Goal: Obtain resource: Download file/media

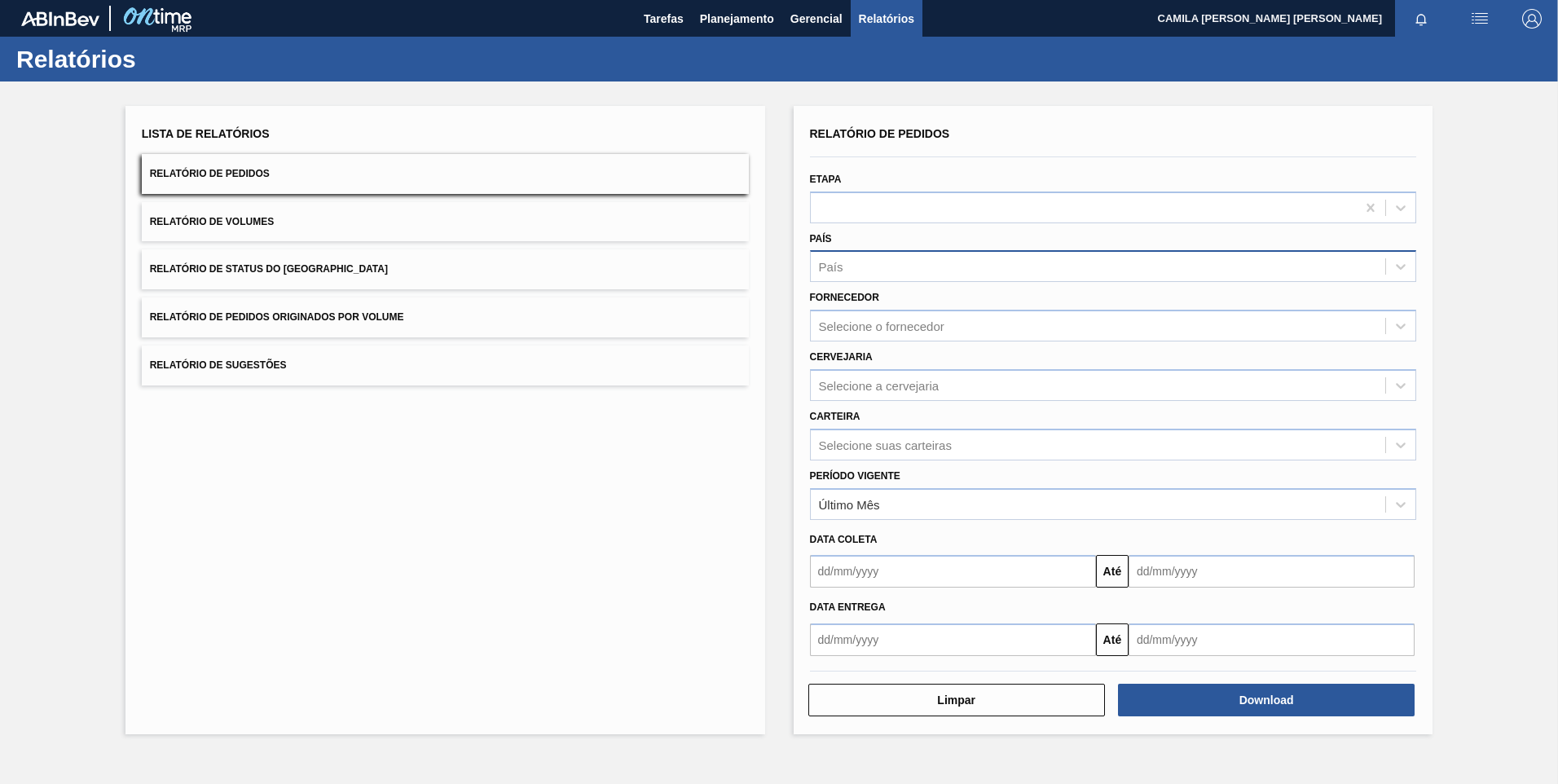
click at [858, 268] on div "País" at bounding box center [1099, 266] width 575 height 24
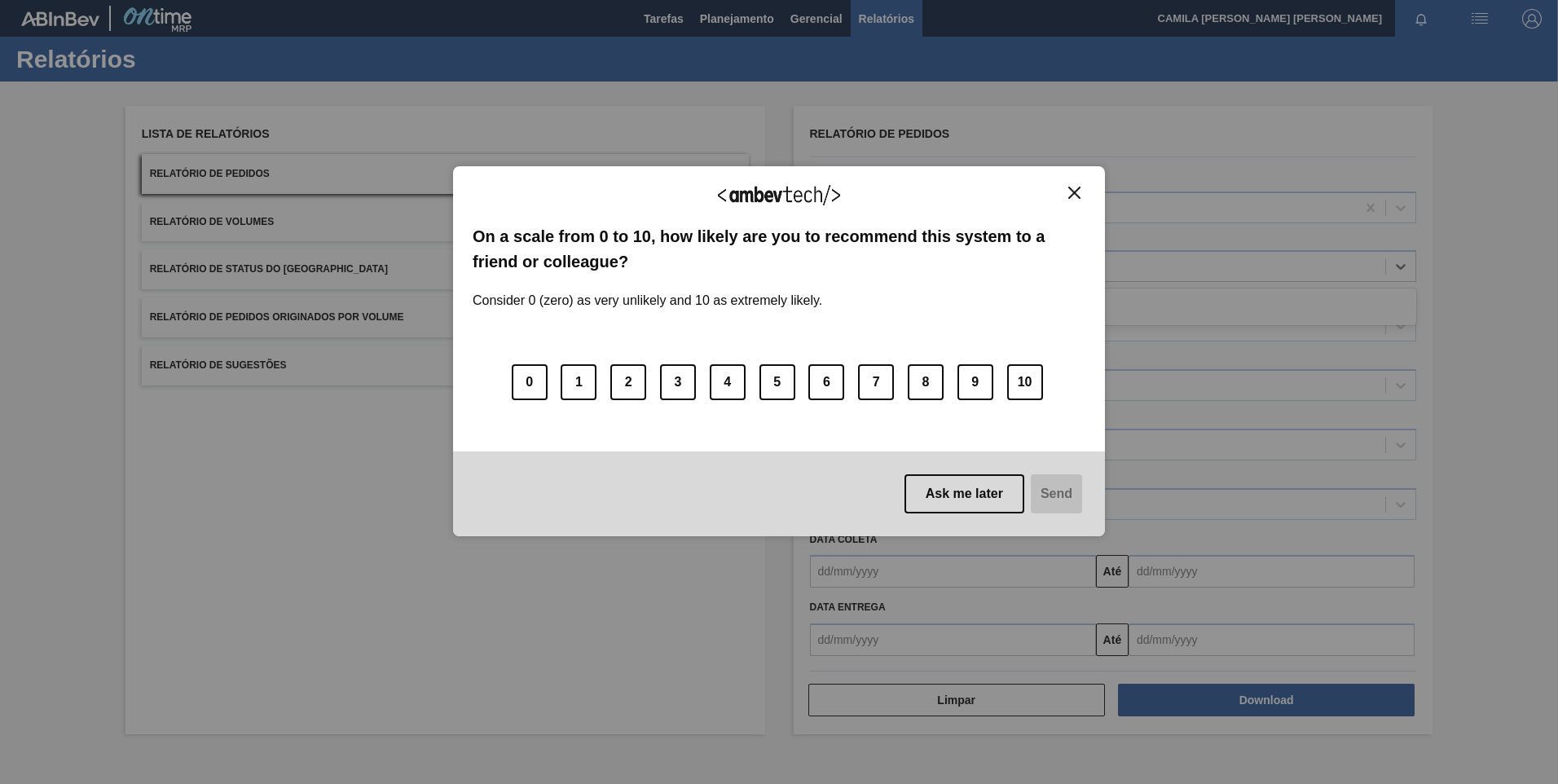
click at [1078, 190] on img "Close" at bounding box center [1074, 192] width 12 height 12
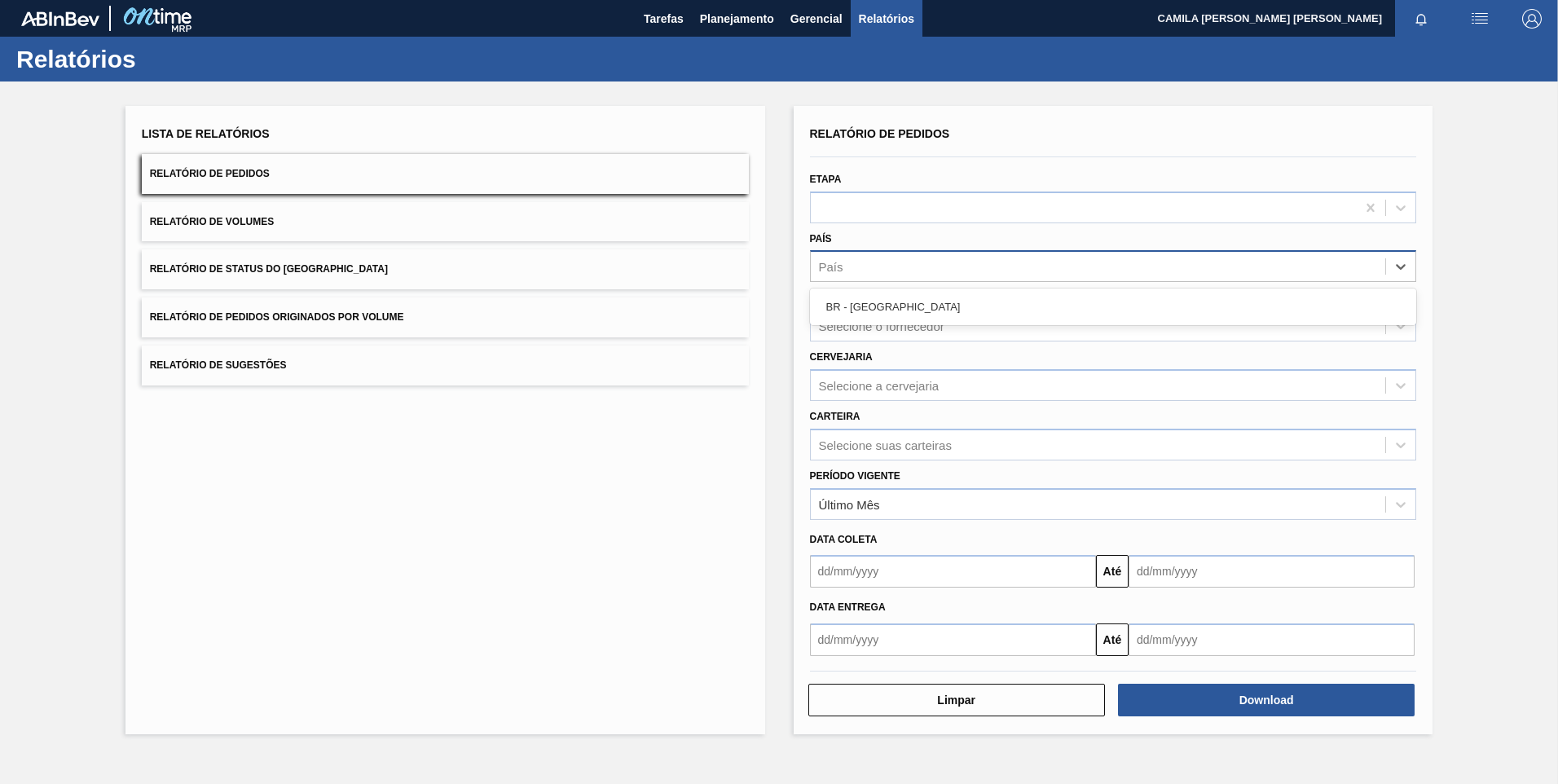
click at [890, 274] on div "País" at bounding box center [1099, 266] width 575 height 24
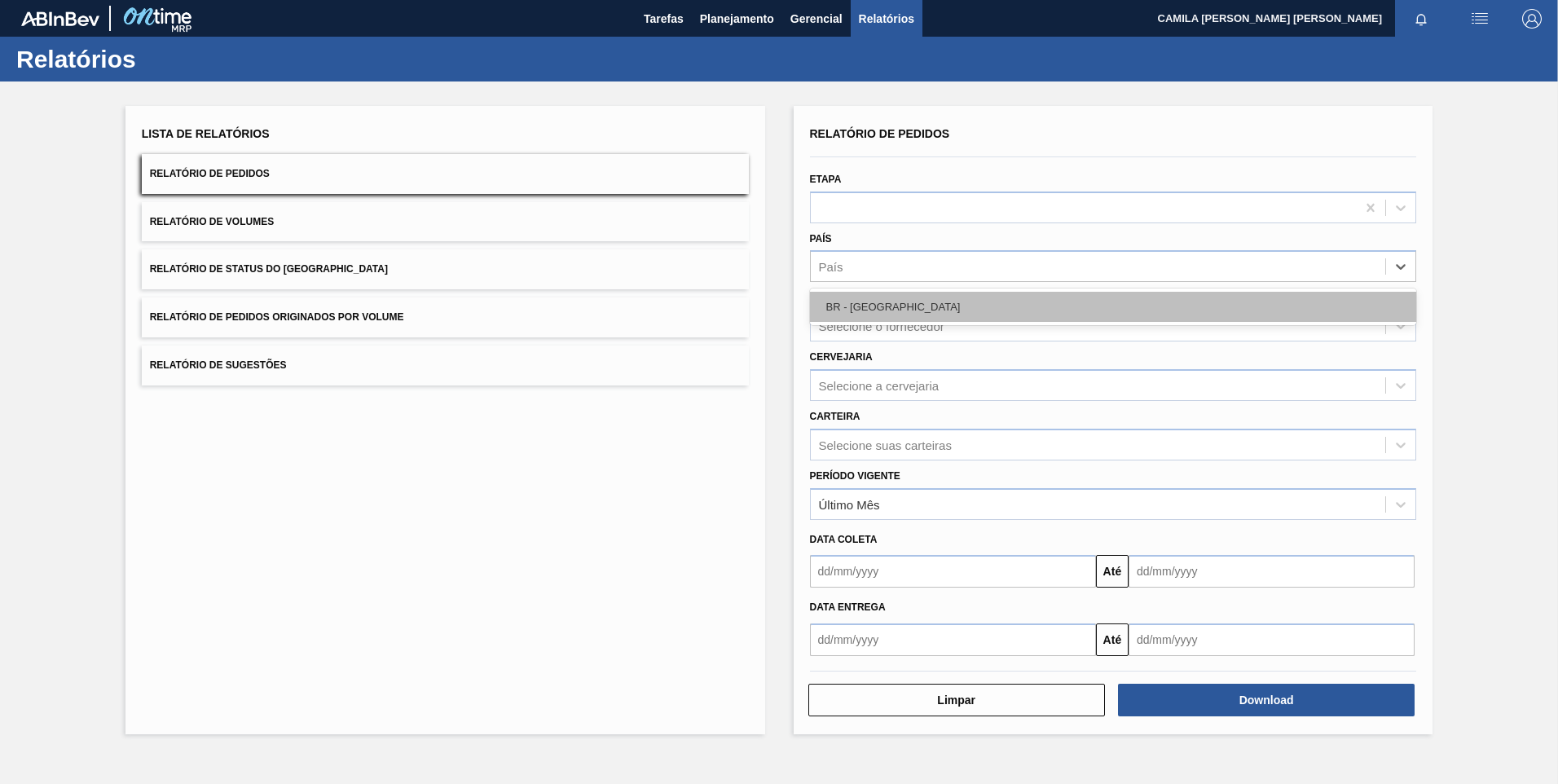
click at [873, 307] on div "BR - [GEOGRAPHIC_DATA]" at bounding box center [1114, 307] width 608 height 31
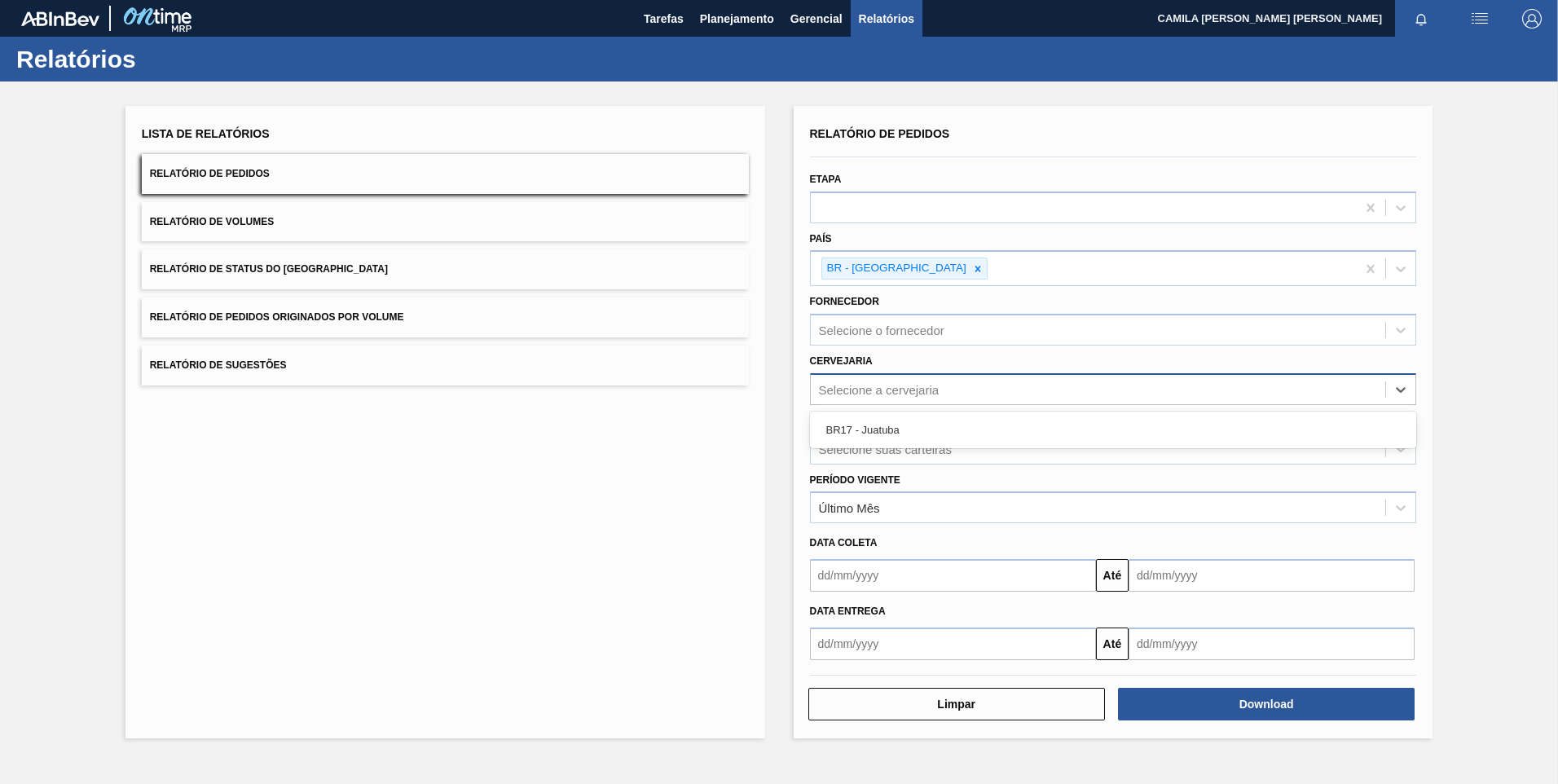
click at [895, 386] on div "Selecione a cervejaria" at bounding box center [879, 389] width 120 height 14
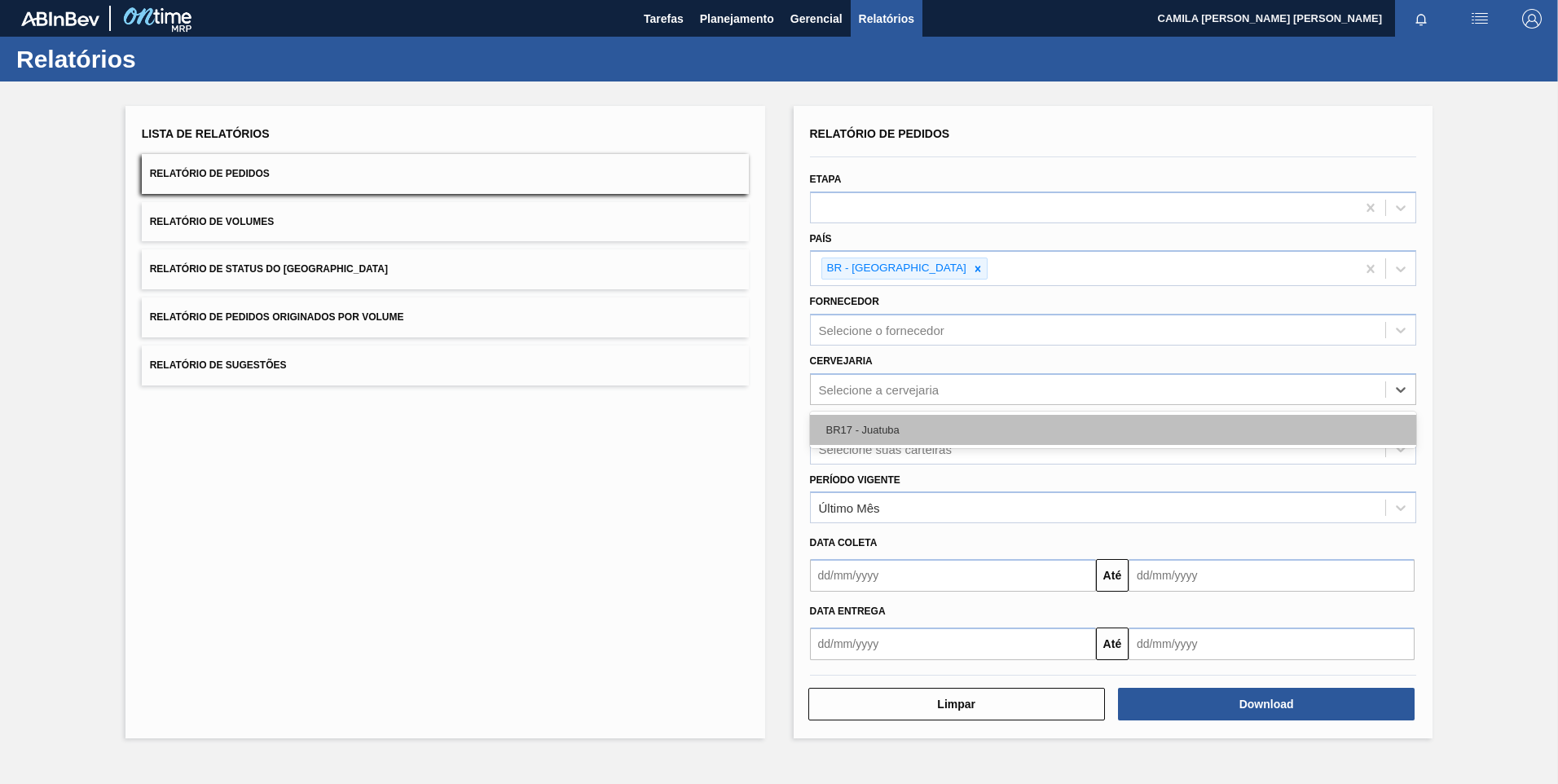
click at [894, 434] on div "BR17 - Juatuba" at bounding box center [1114, 430] width 608 height 31
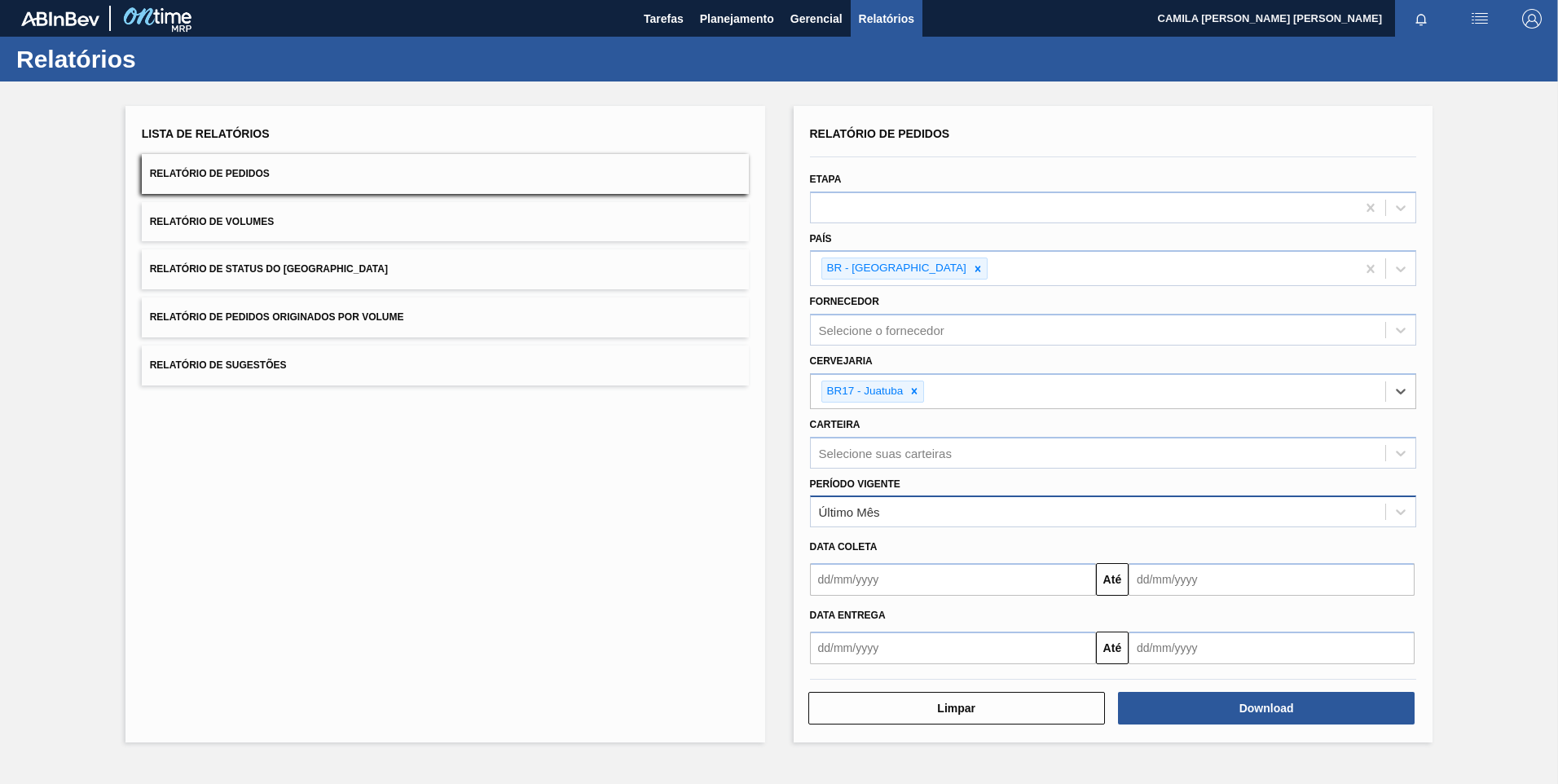
click at [864, 514] on div "Último Mês" at bounding box center [849, 512] width 61 height 14
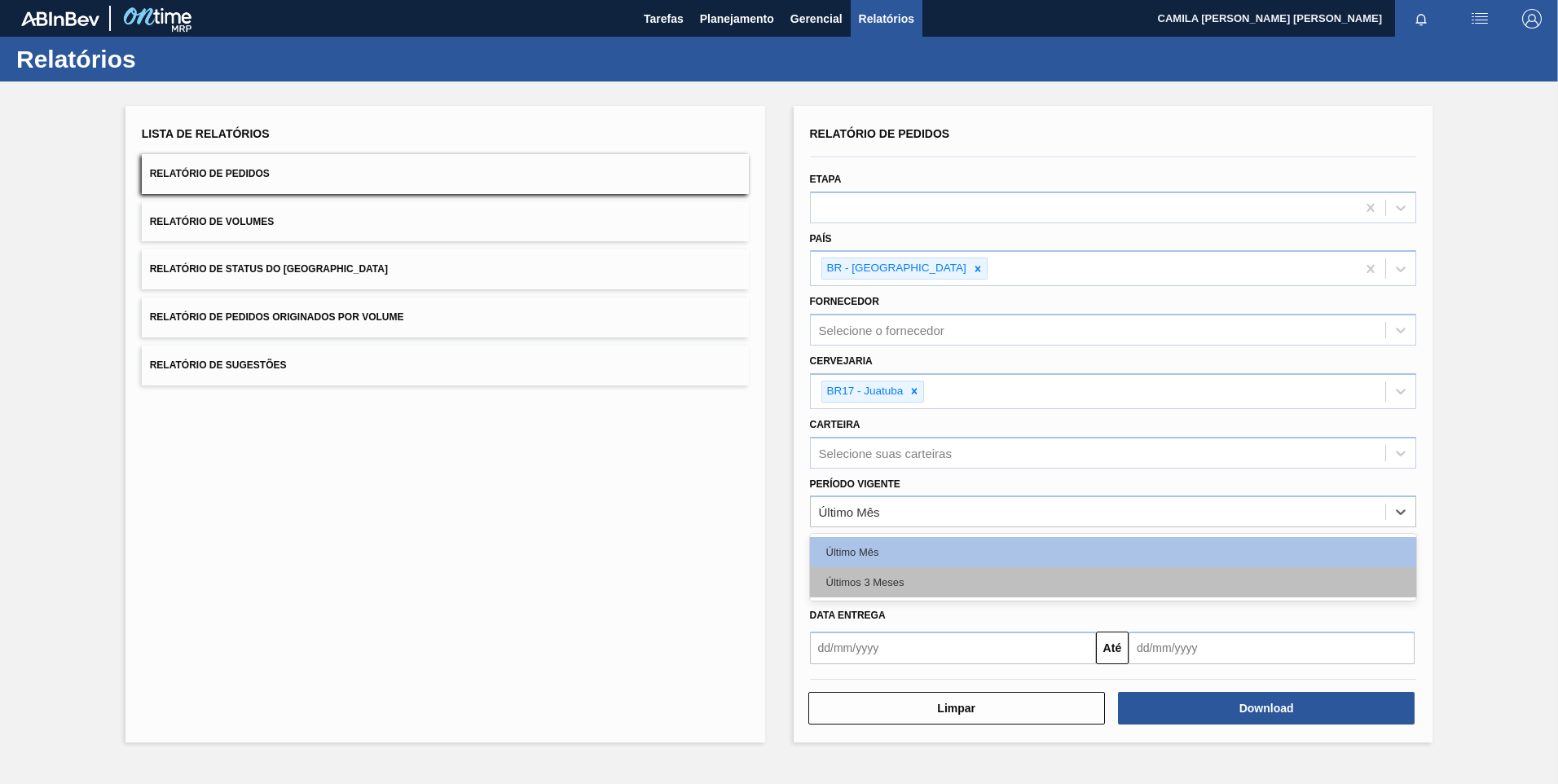
click at [870, 586] on div "Últimos 3 Meses" at bounding box center [1114, 583] width 608 height 31
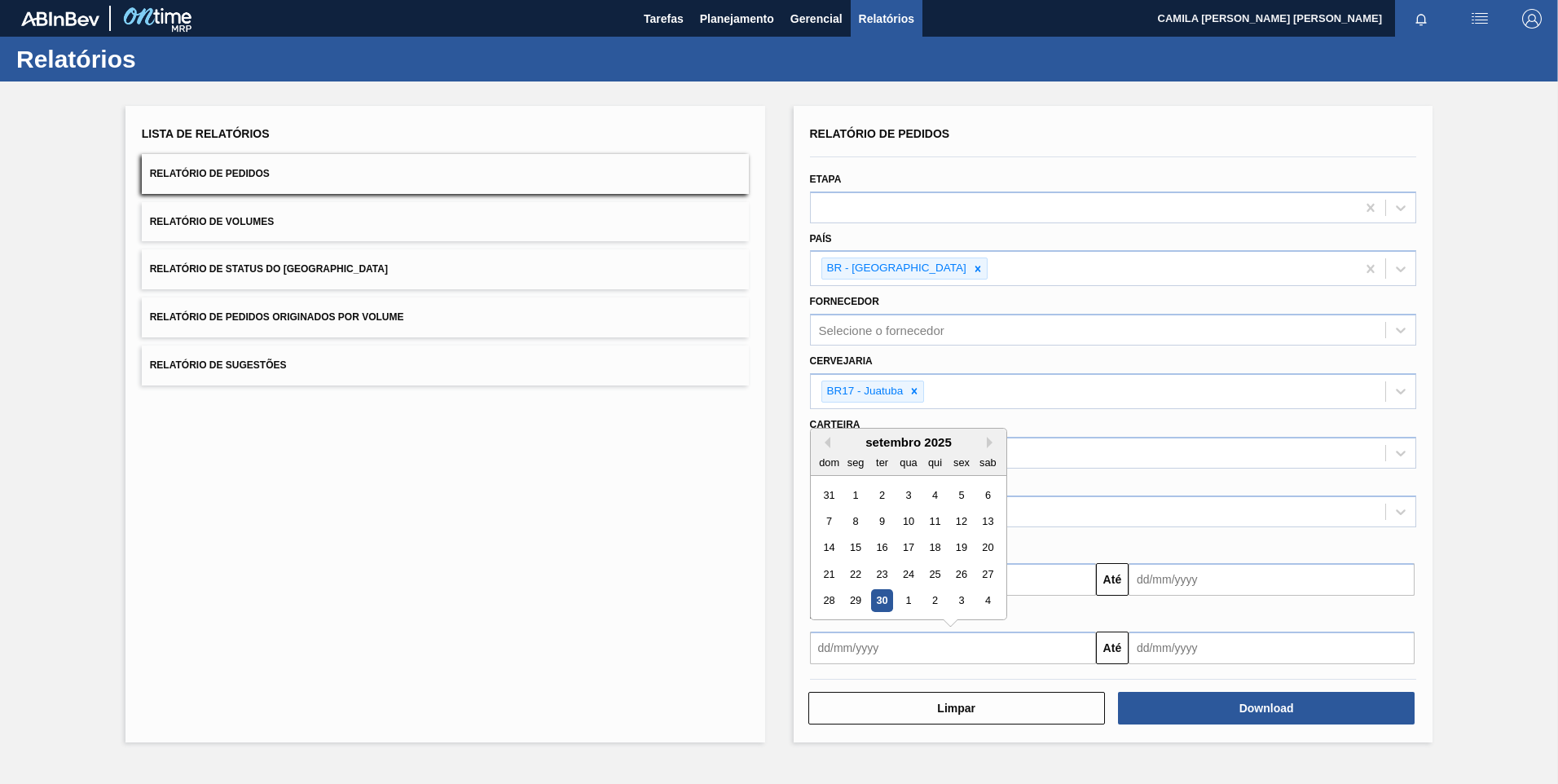
click at [846, 646] on input "text" at bounding box center [952, 647] width 286 height 32
click at [827, 448] on div "setembro 2025" at bounding box center [908, 442] width 196 height 14
click at [827, 438] on button "Previous Month" at bounding box center [824, 442] width 11 height 11
click at [909, 516] on div "9" at bounding box center [907, 520] width 22 height 22
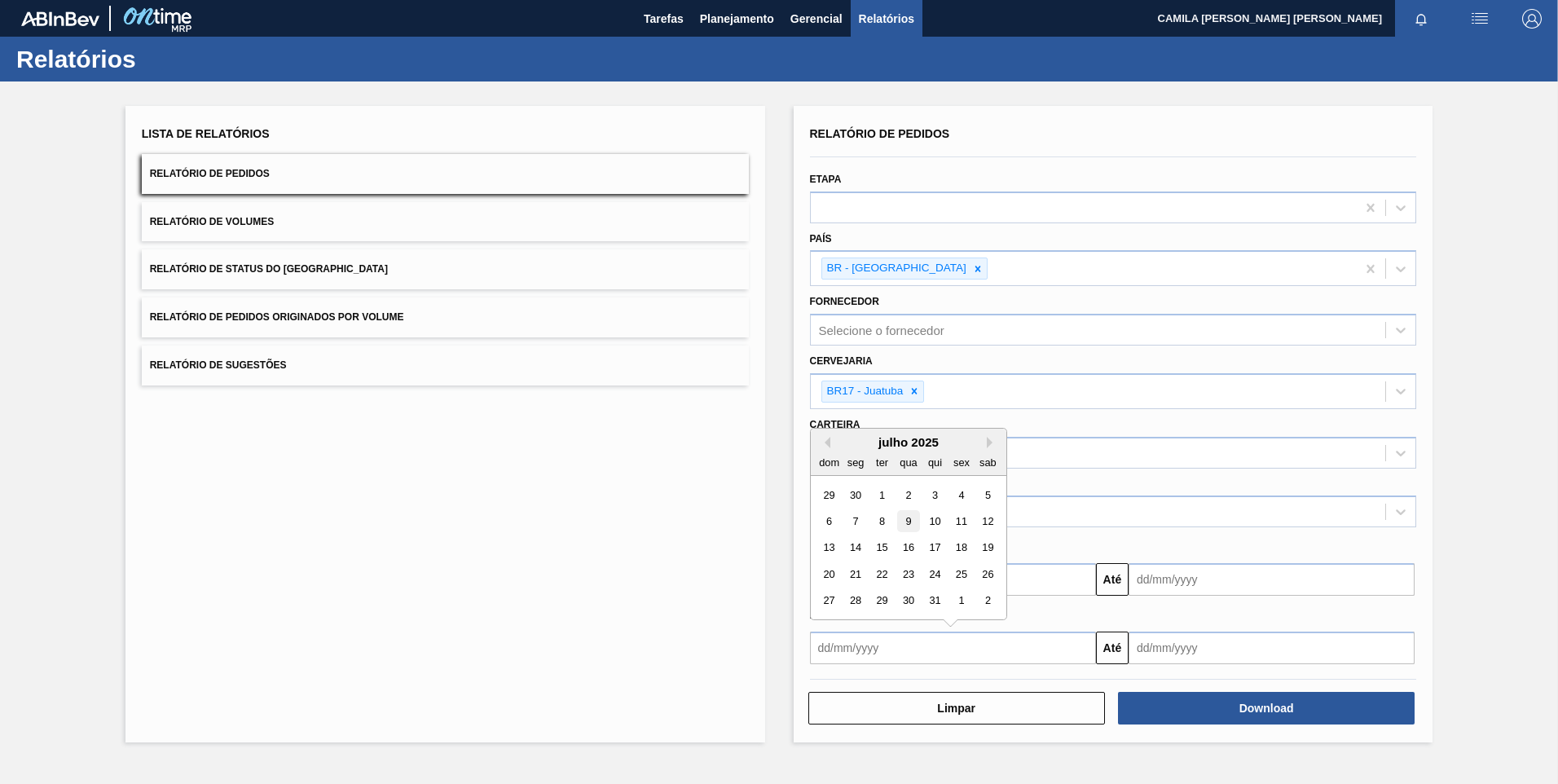
type input "[DATE]"
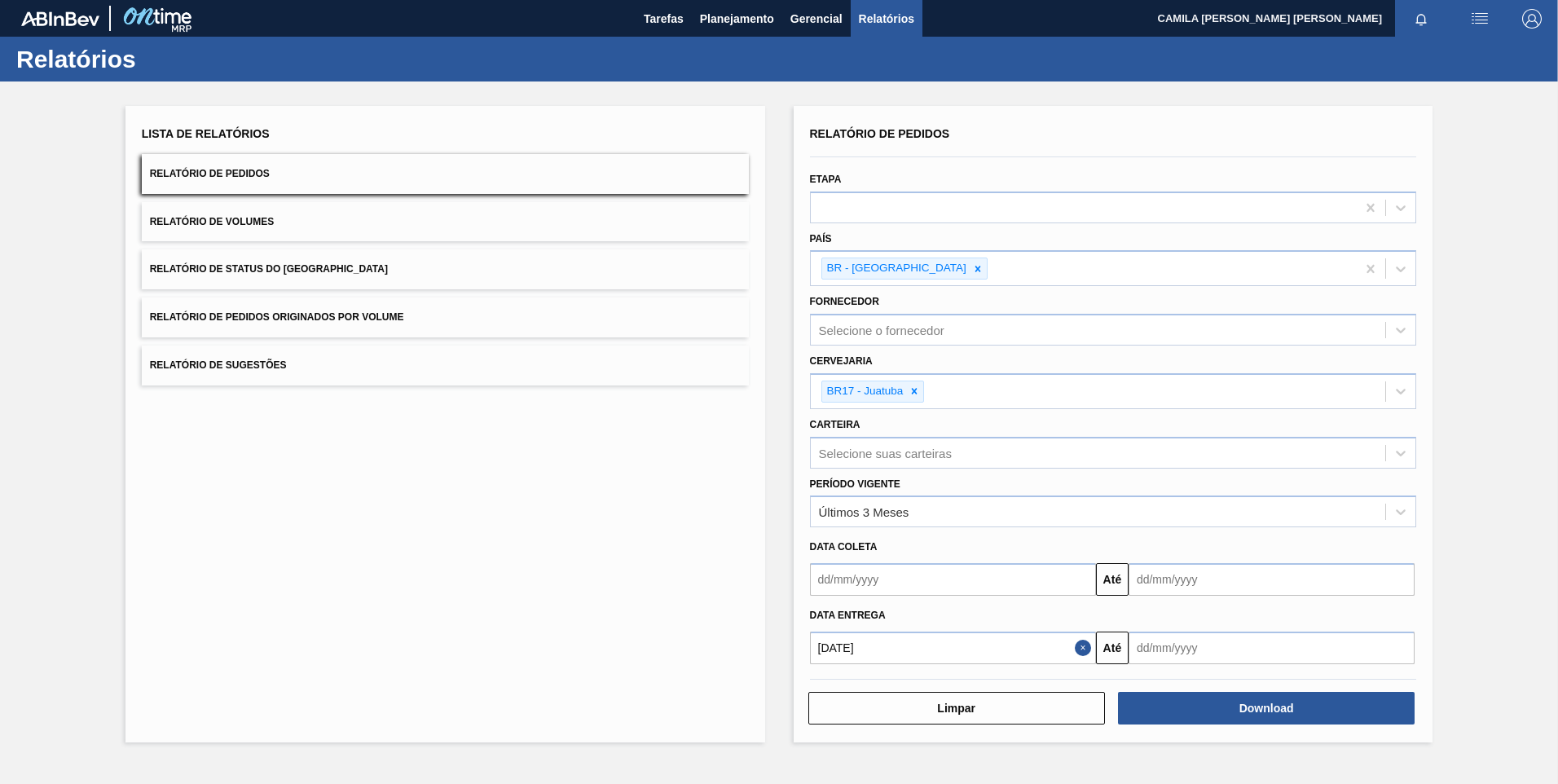
click at [1229, 647] on input "text" at bounding box center [1271, 647] width 286 height 32
click at [1309, 443] on button "Next Month" at bounding box center [1312, 442] width 11 height 11
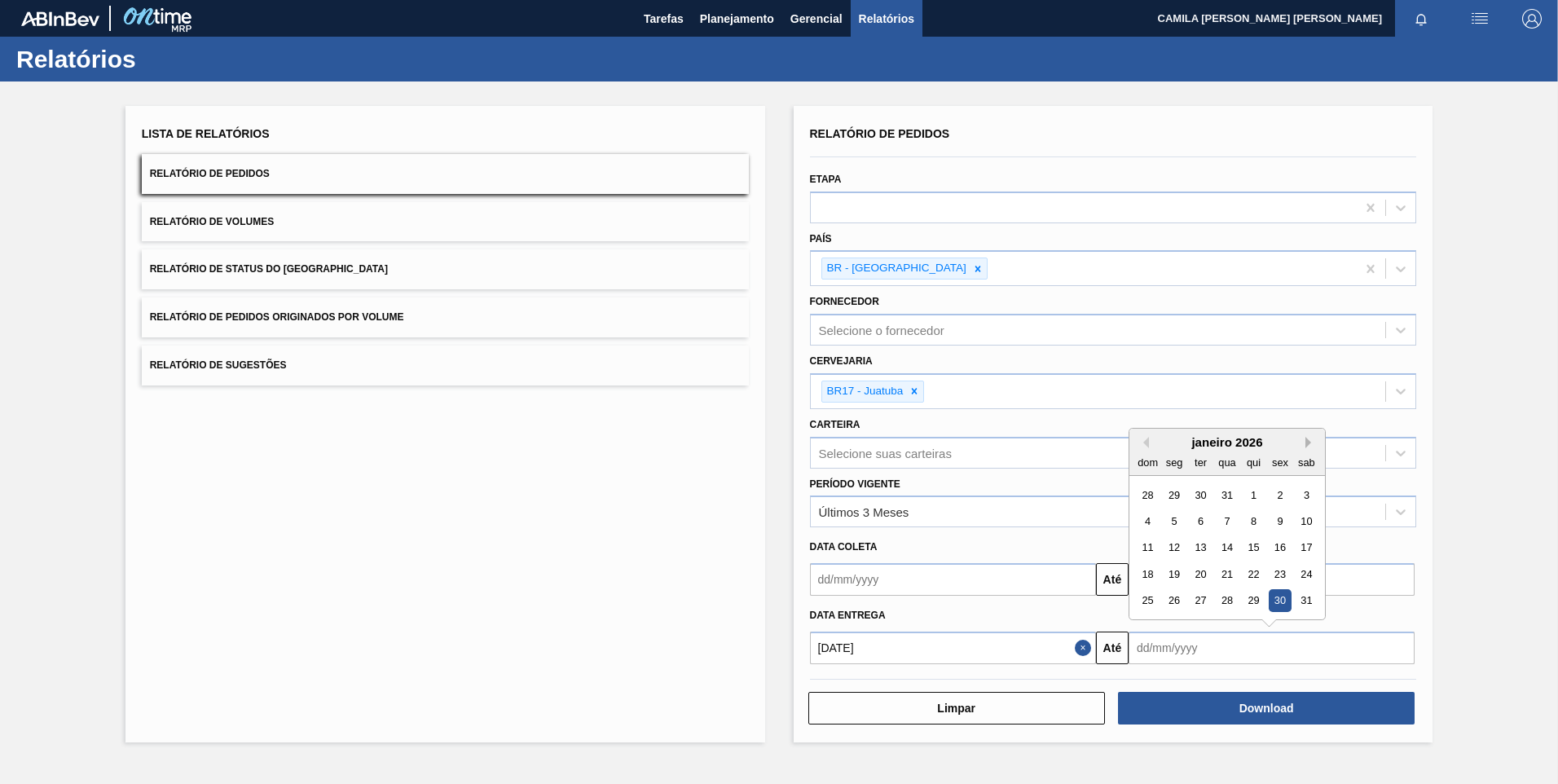
click at [1309, 443] on button "Next Month" at bounding box center [1312, 442] width 11 height 11
click at [1145, 447] on button "Previous Month" at bounding box center [1143, 442] width 11 height 11
click at [1249, 597] on div "29" at bounding box center [1253, 600] width 22 height 22
type input "[DATE]"
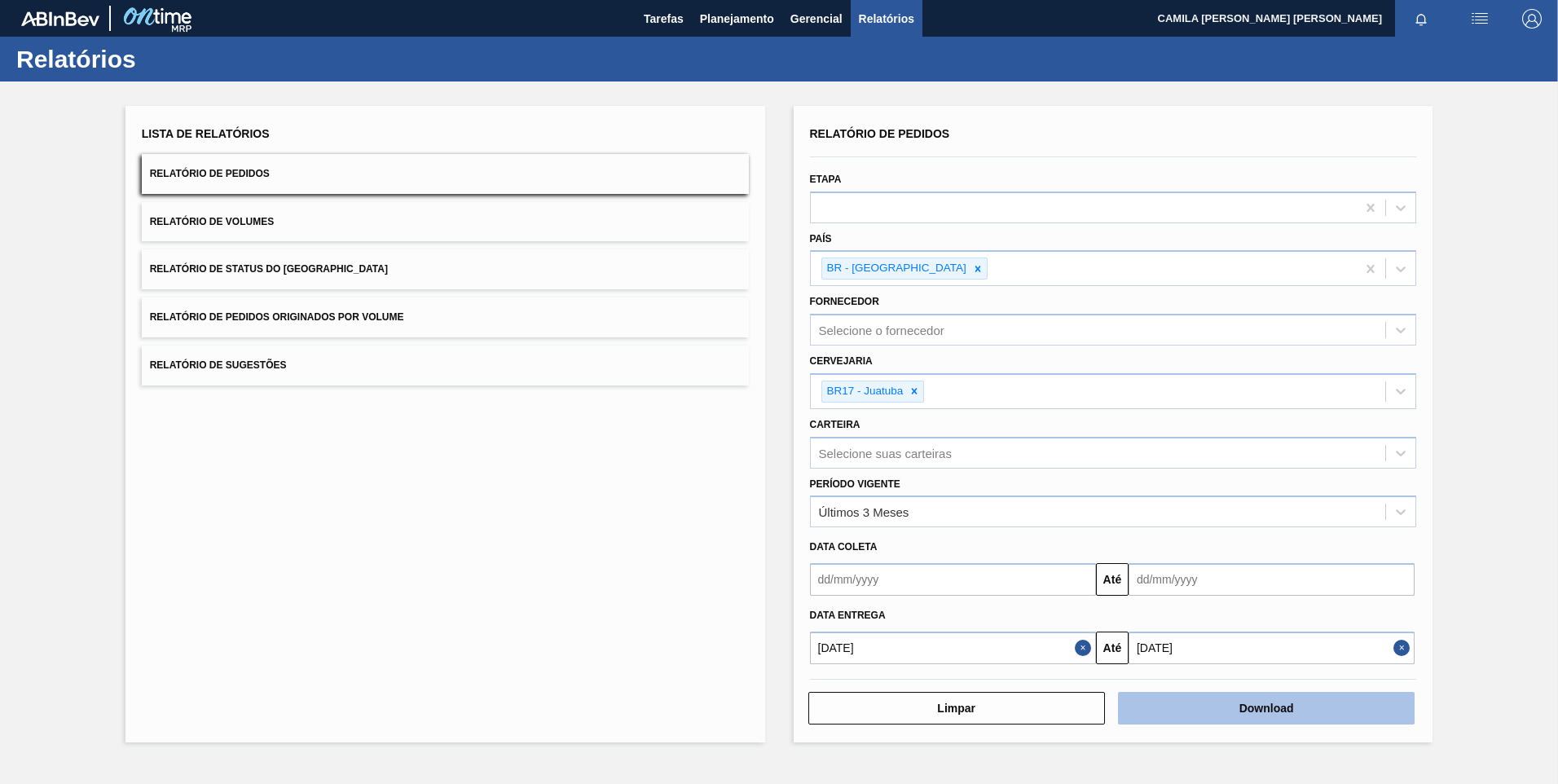
click at [1264, 705] on button "Download" at bounding box center [1266, 708] width 297 height 32
drag, startPoint x: 1372, startPoint y: 2, endPoint x: 1240, endPoint y: 710, distance: 720.2
click at [1240, 710] on button "Download" at bounding box center [1266, 708] width 297 height 32
